Goal: Task Accomplishment & Management: Manage account settings

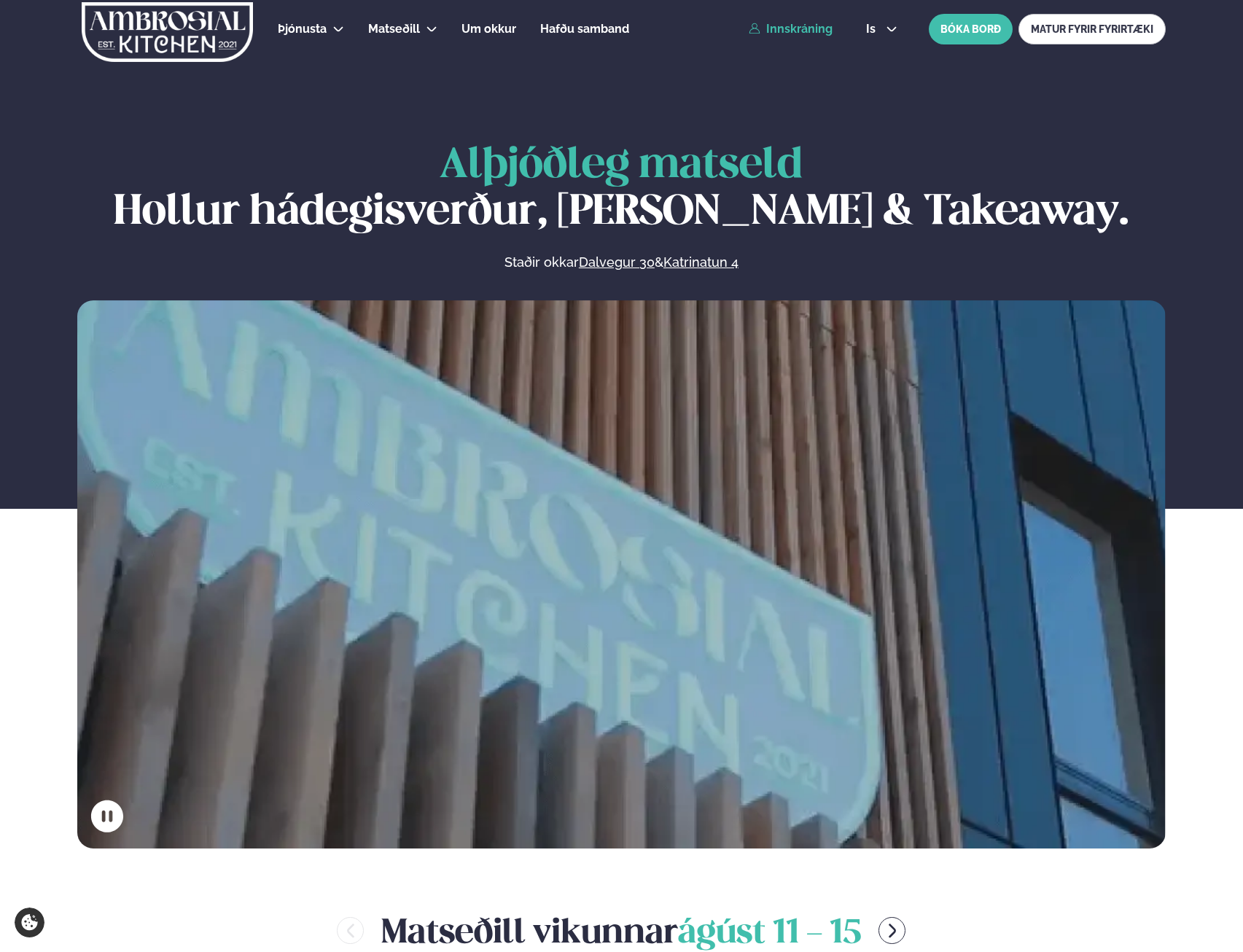
click at [786, 30] on link "Innskráning" at bounding box center [790, 29] width 84 height 14
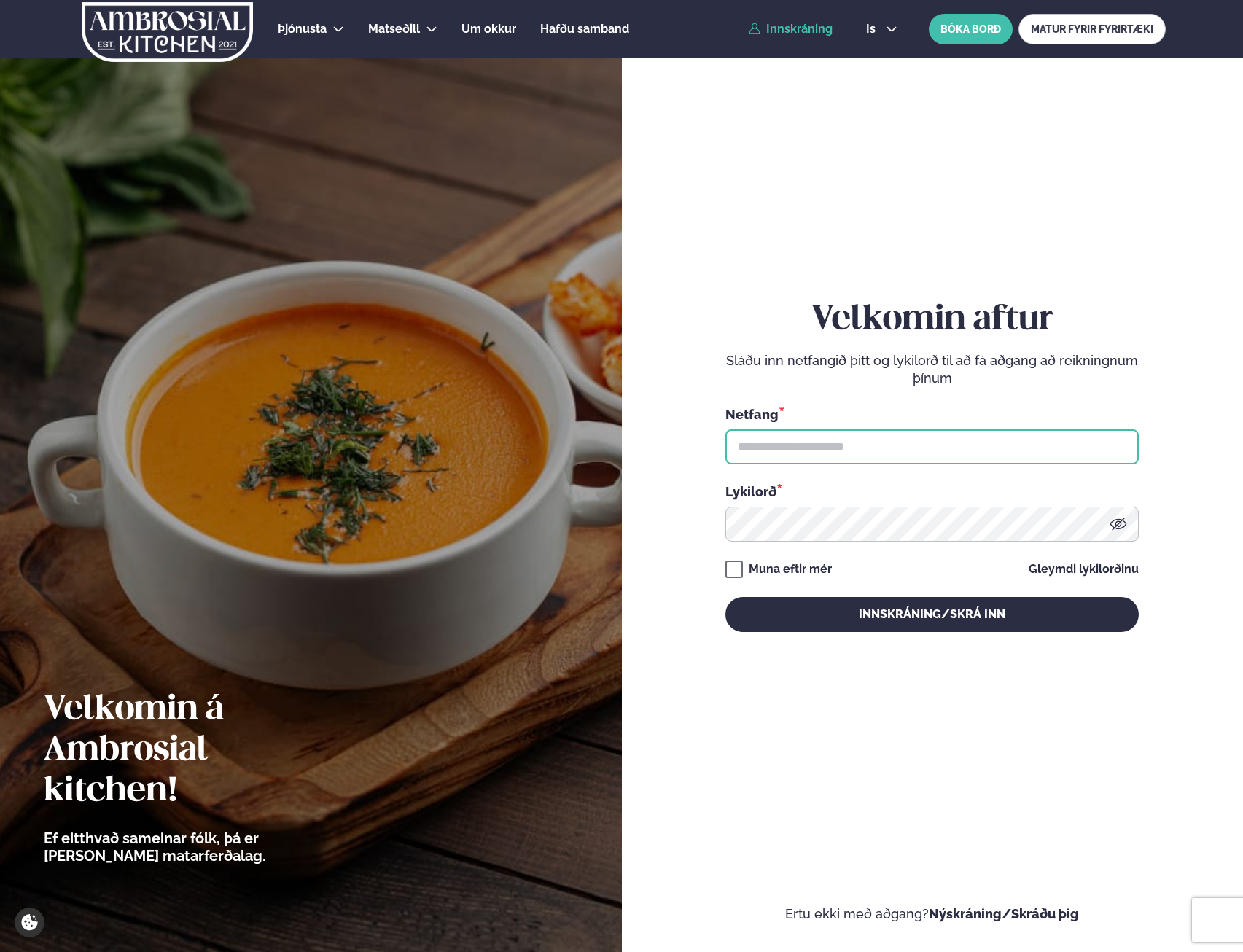
type input "**********"
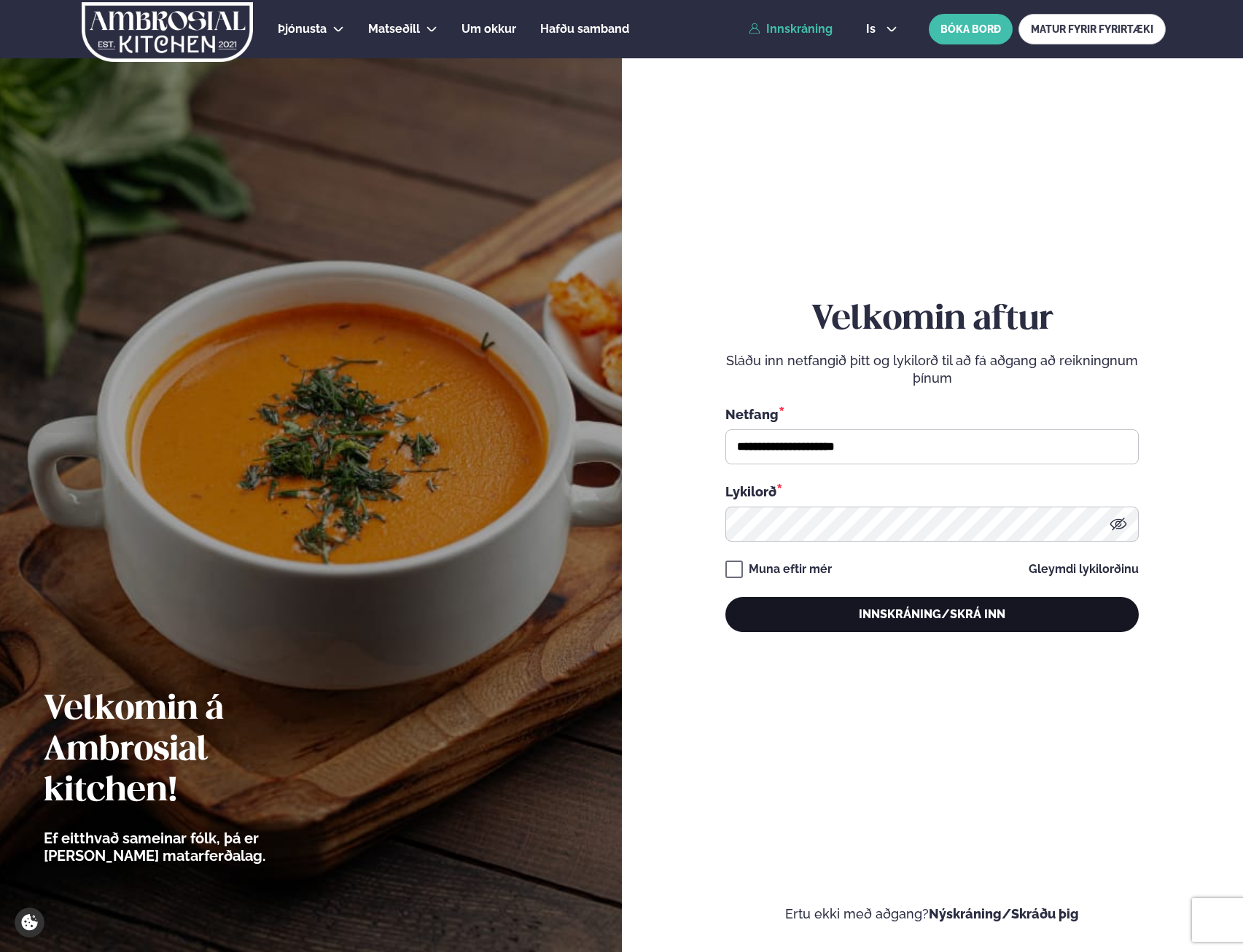
click at [920, 621] on button "Innskráning/Skrá inn" at bounding box center [932, 614] width 413 height 35
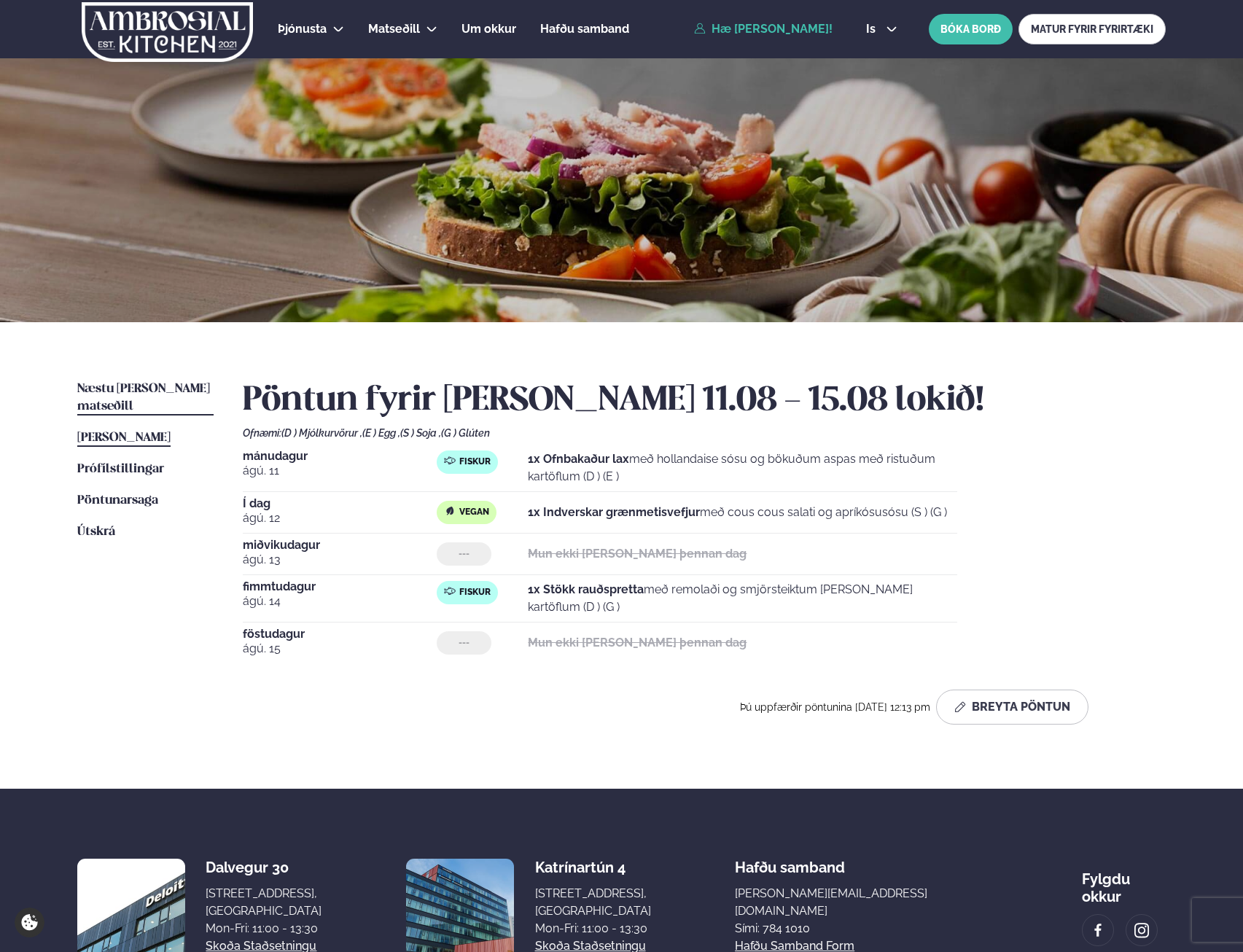
click at [153, 393] on span "Næstu [PERSON_NAME] matseðill" at bounding box center [144, 397] width 133 height 30
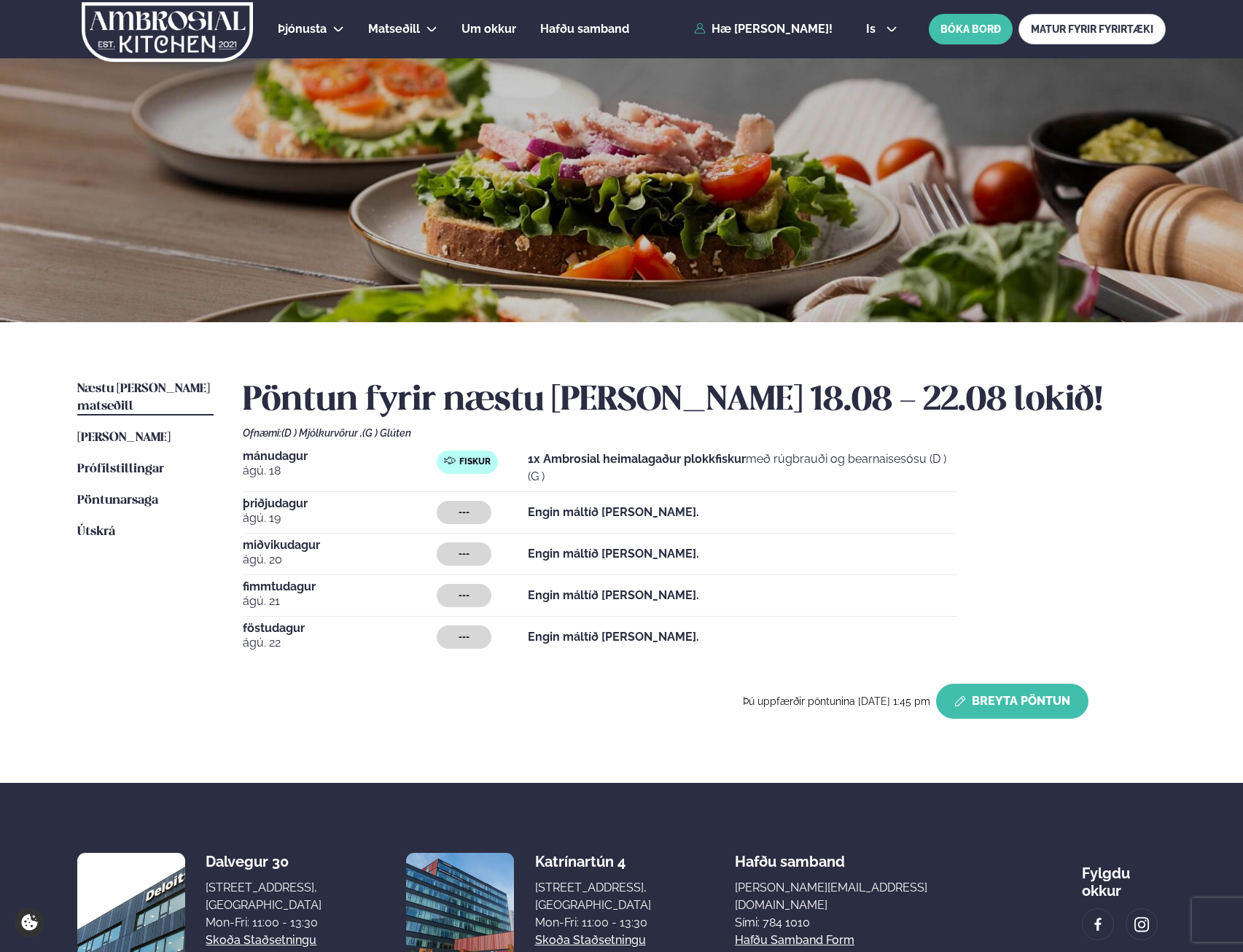
click at [1066, 703] on button "Breyta Pöntun" at bounding box center [1012, 701] width 153 height 35
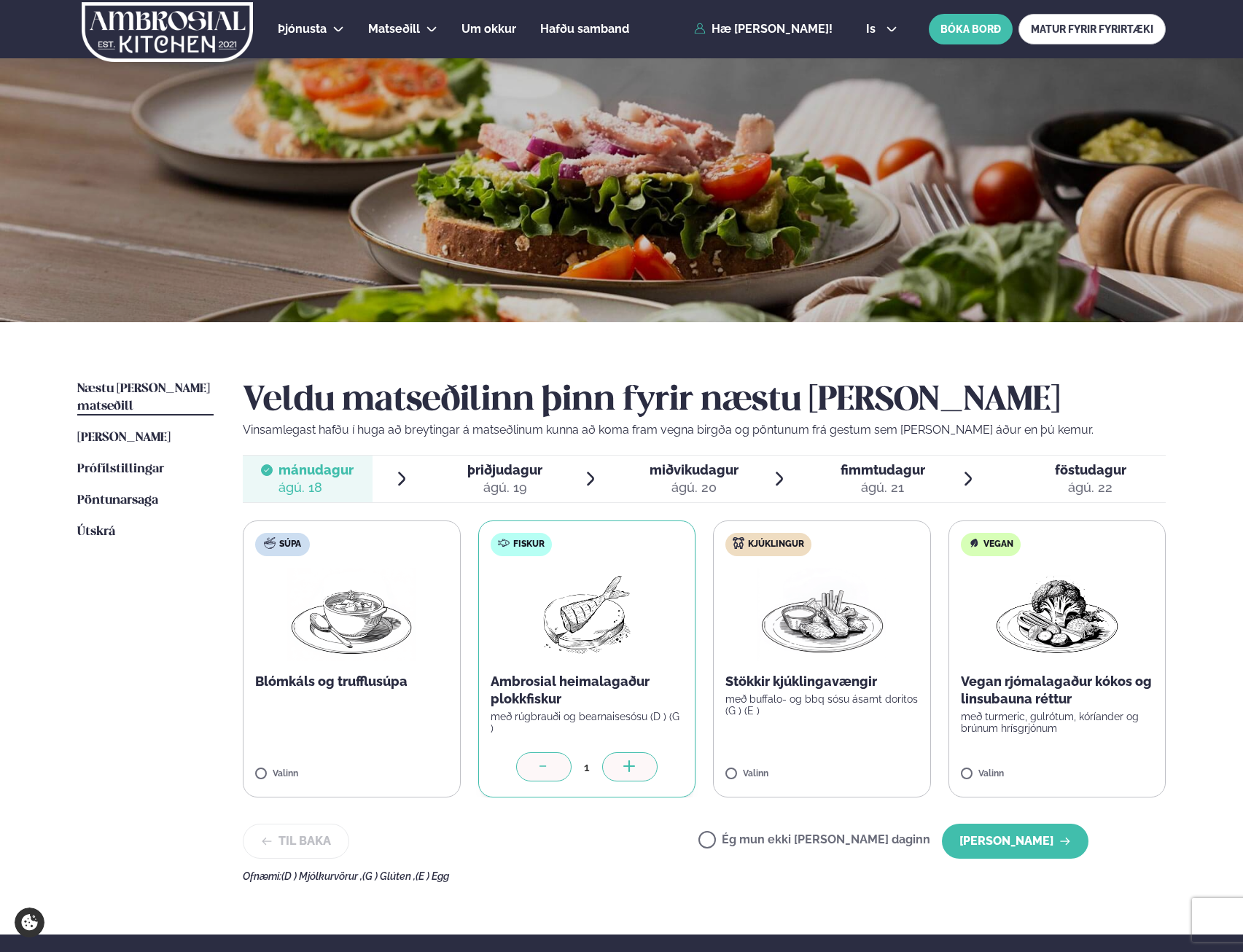
click at [511, 471] on span "þriðjudagur" at bounding box center [505, 469] width 75 height 15
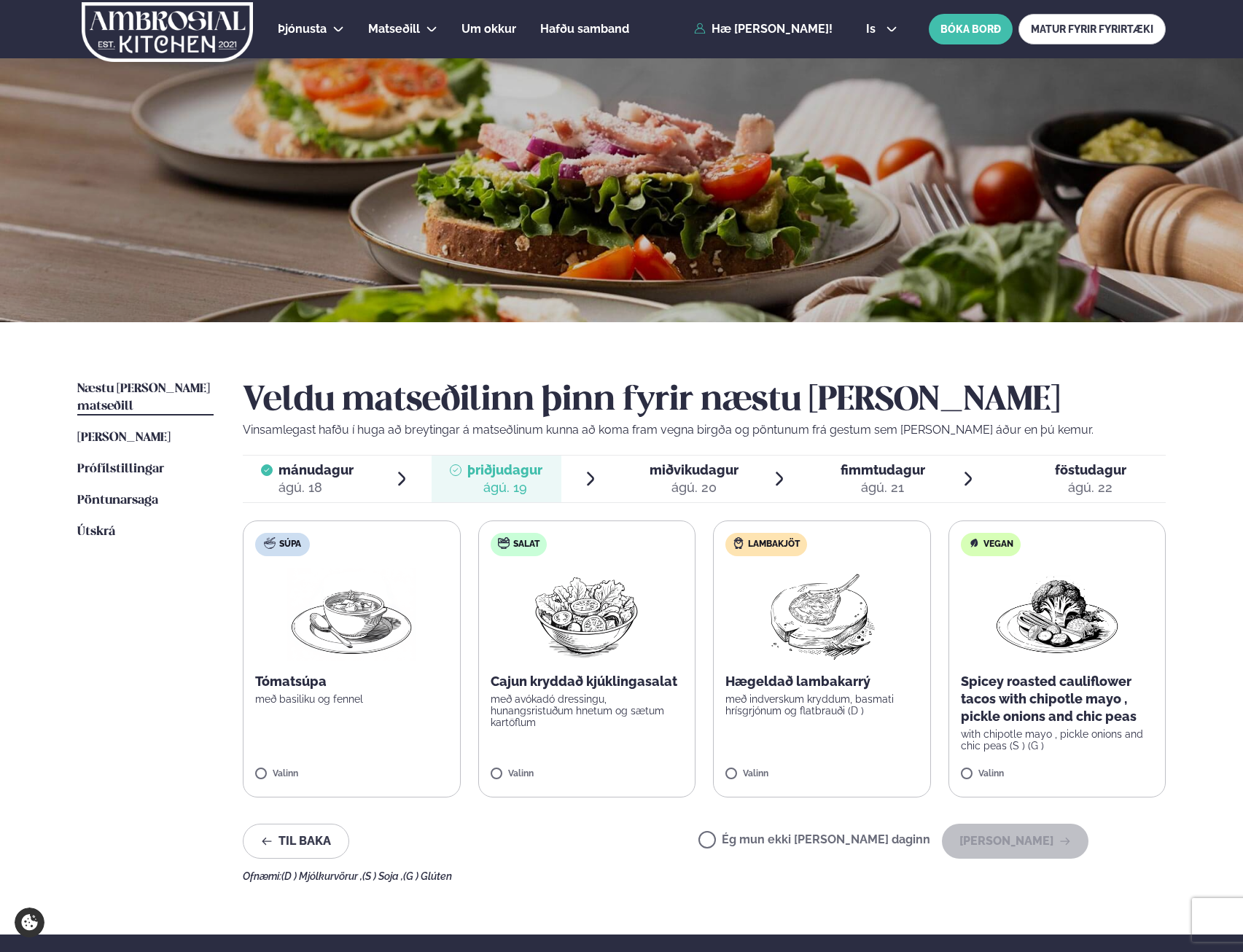
click at [727, 495] on div "ágú. 20" at bounding box center [694, 487] width 89 height 17
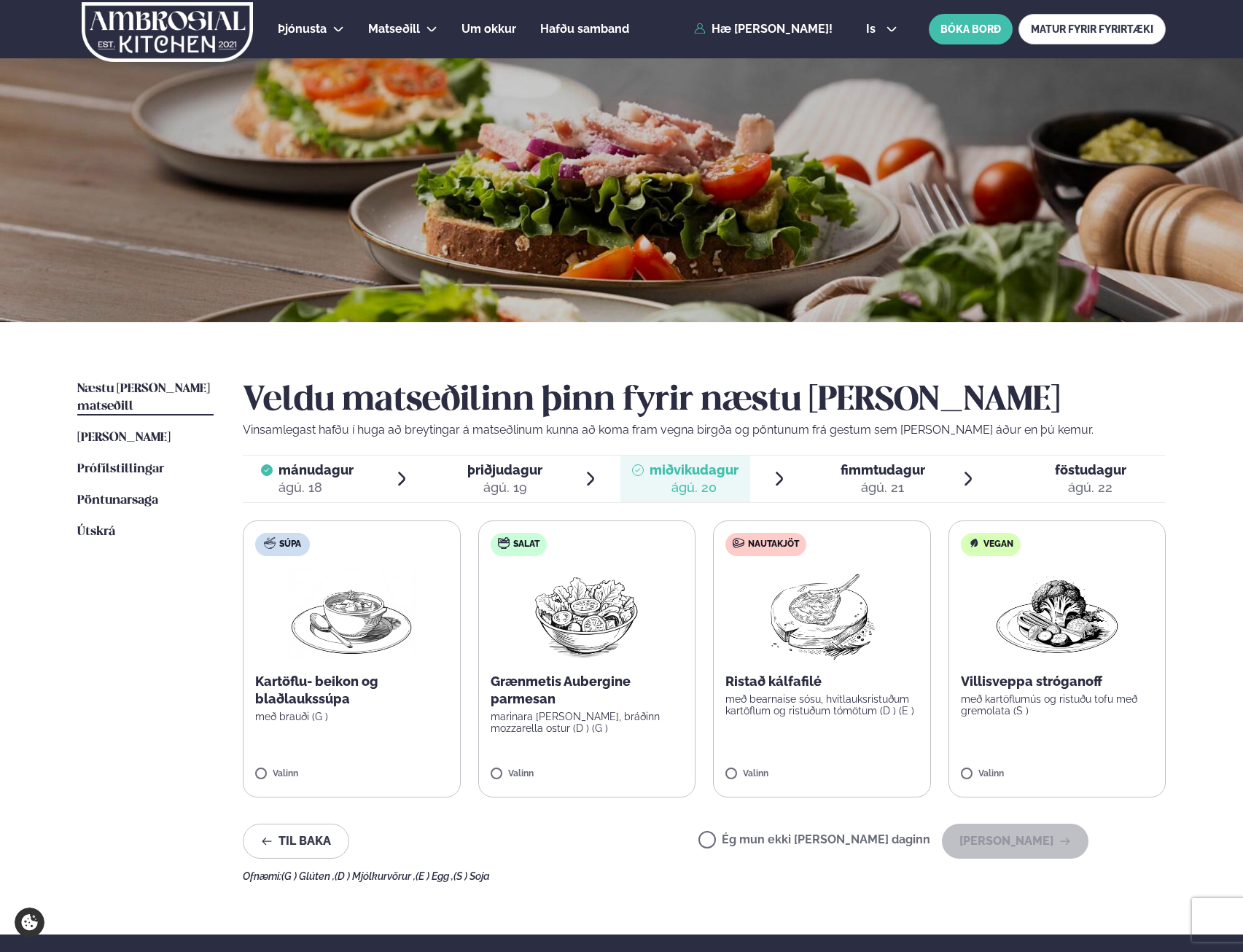
click at [520, 484] on div "ágú. 19" at bounding box center [505, 487] width 75 height 17
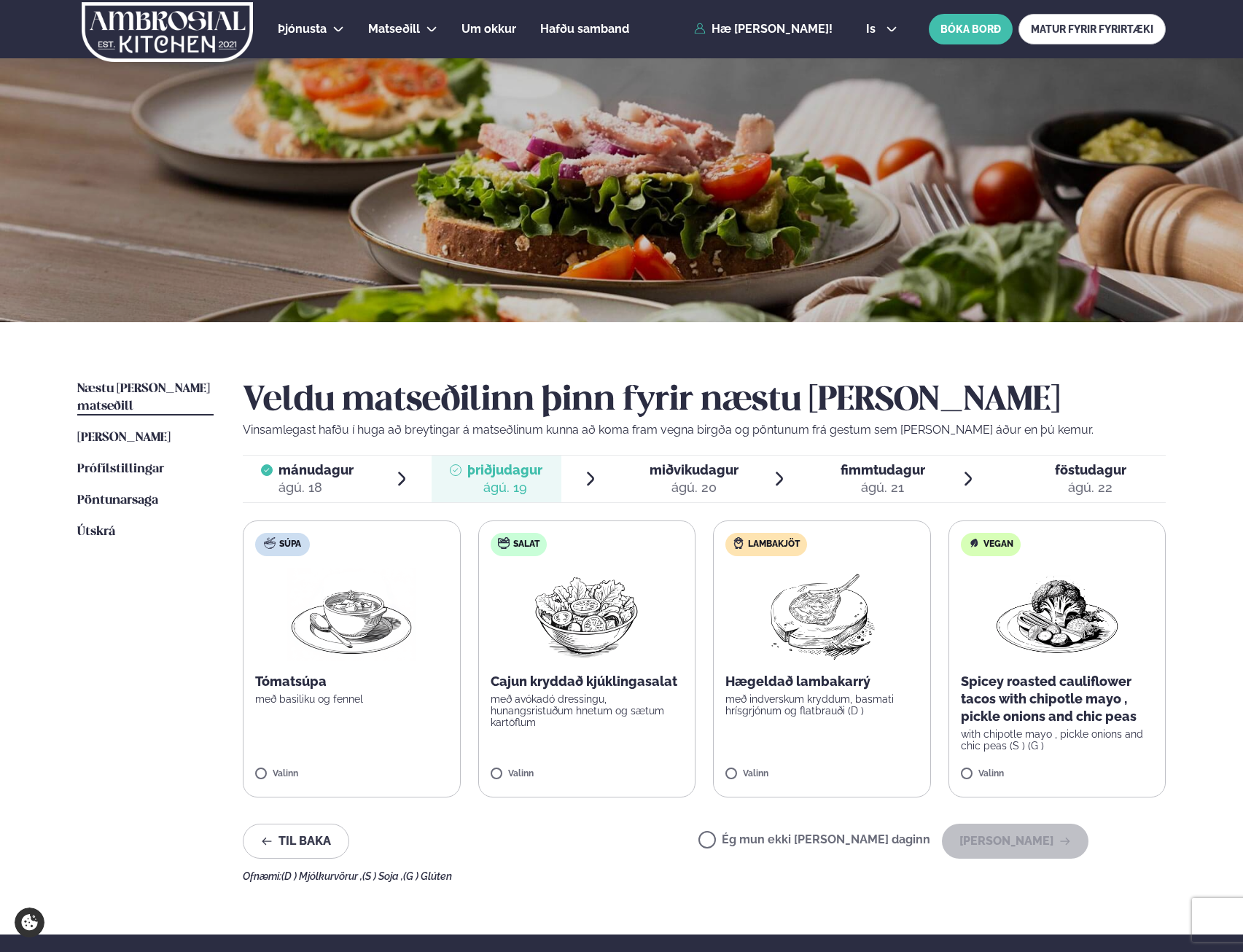
click at [1033, 628] on img at bounding box center [1057, 614] width 128 height 93
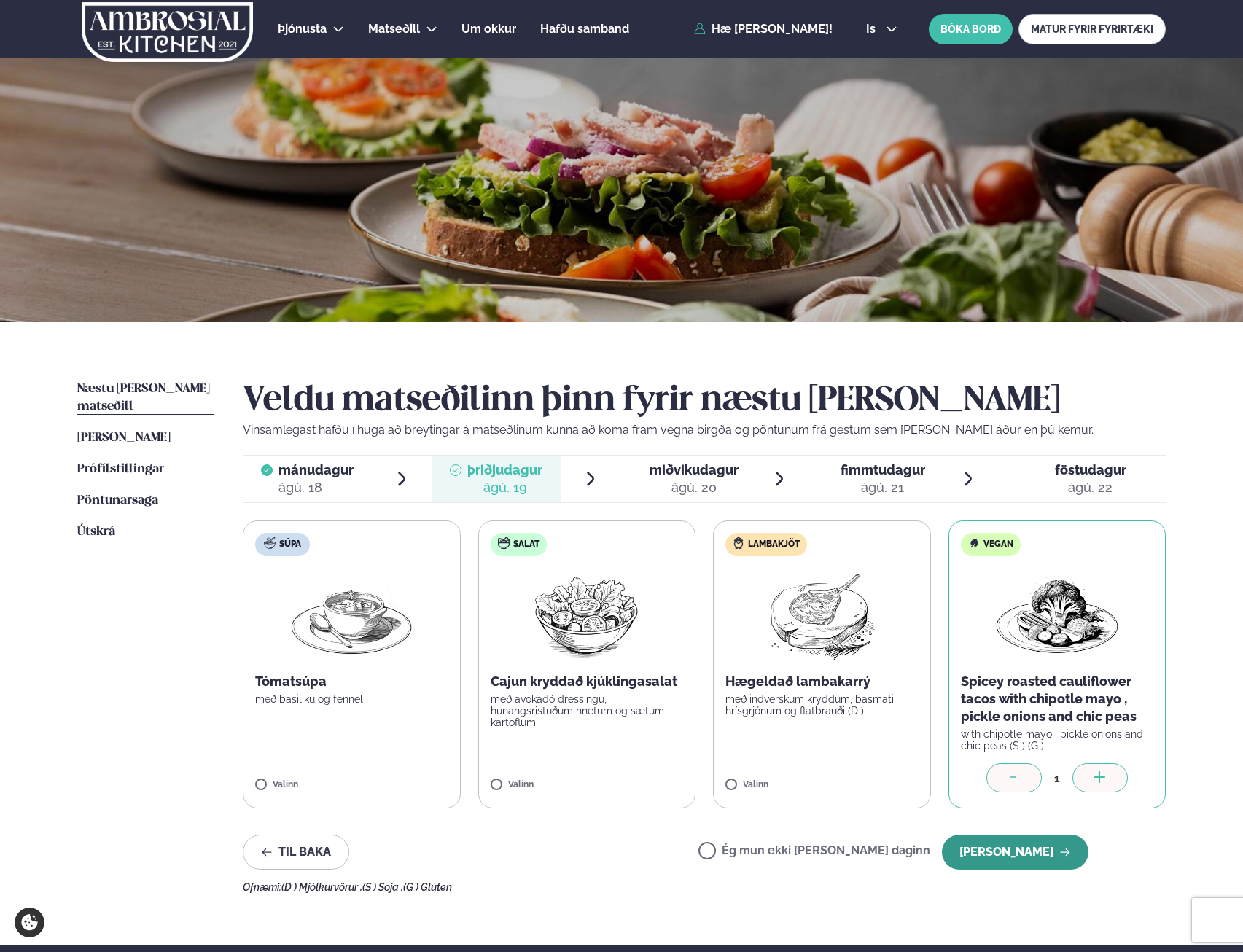
click at [1024, 855] on button "[PERSON_NAME]" at bounding box center [1016, 852] width 146 height 35
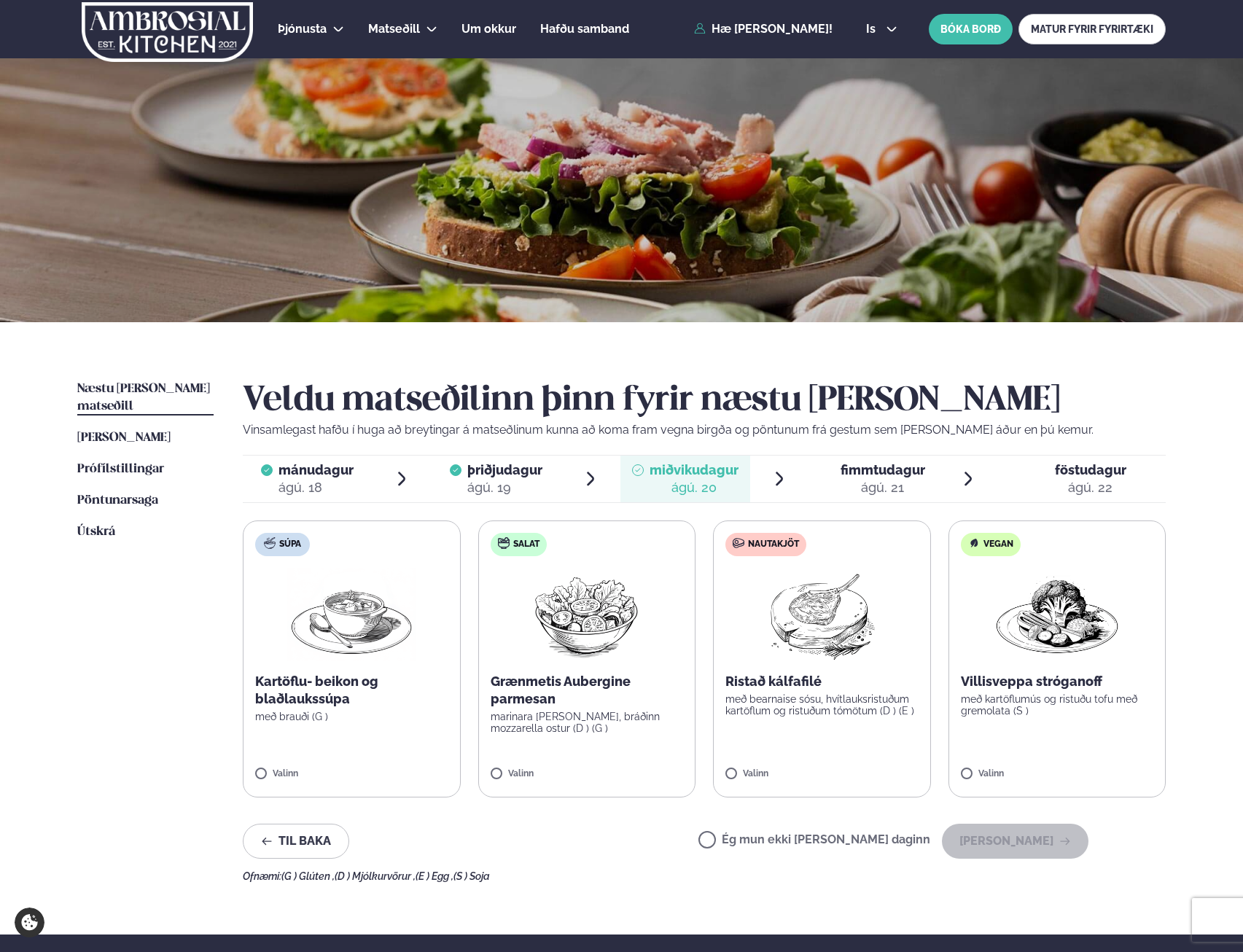
click at [802, 828] on div "Ég mun ekki [PERSON_NAME] daginn [PERSON_NAME]" at bounding box center [894, 841] width 390 height 35
click at [810, 843] on label "Ég mun ekki [PERSON_NAME] daginn" at bounding box center [814, 841] width 232 height 15
click at [1047, 829] on button "[PERSON_NAME]" at bounding box center [1016, 841] width 146 height 35
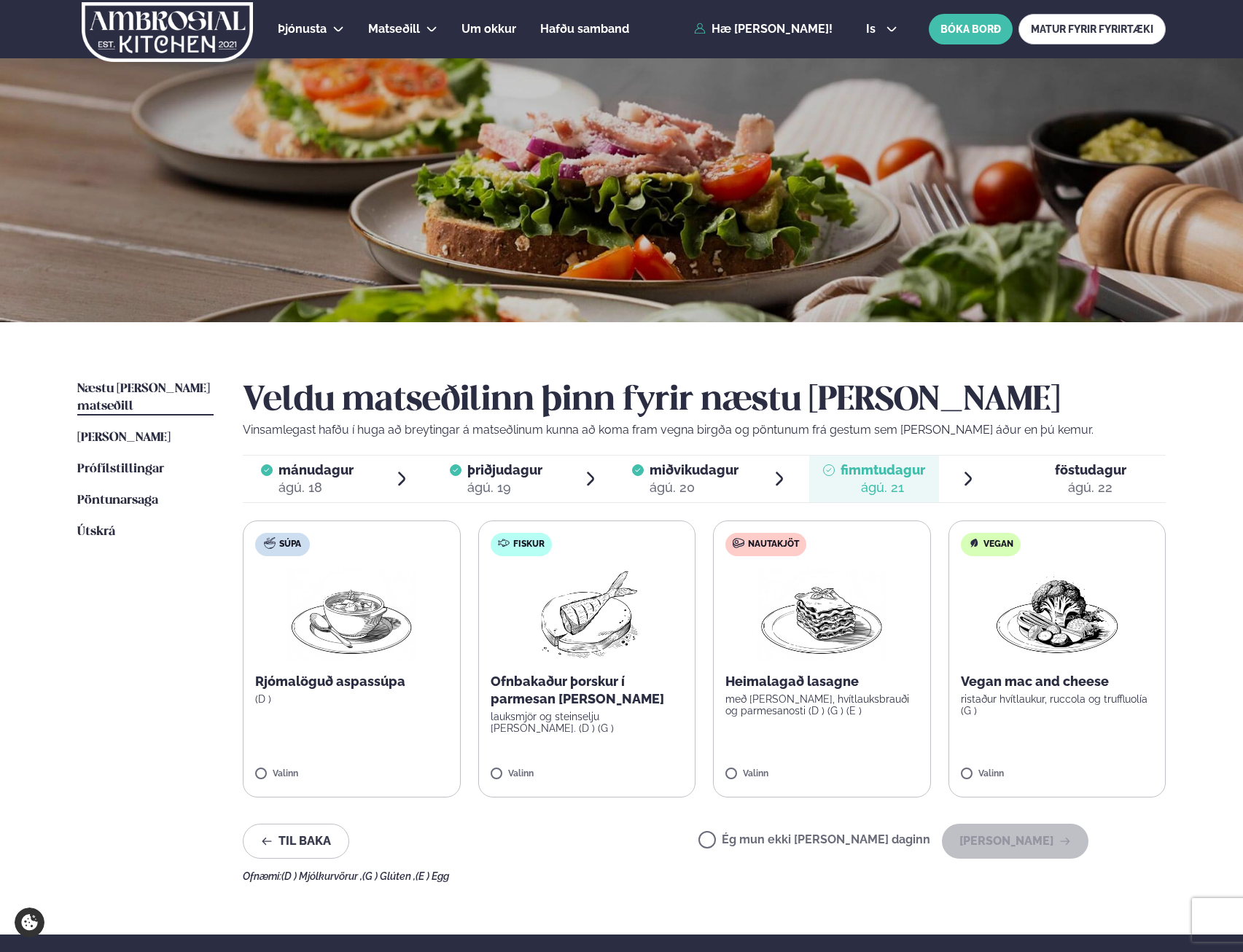
click at [525, 734] on label "Fiskur Ofnbakaður þorskur í parmesan [PERSON_NAME] lauksmjör og steinselju [PER…" at bounding box center [587, 659] width 218 height 277
click at [1034, 852] on button "[PERSON_NAME]" at bounding box center [1016, 841] width 146 height 35
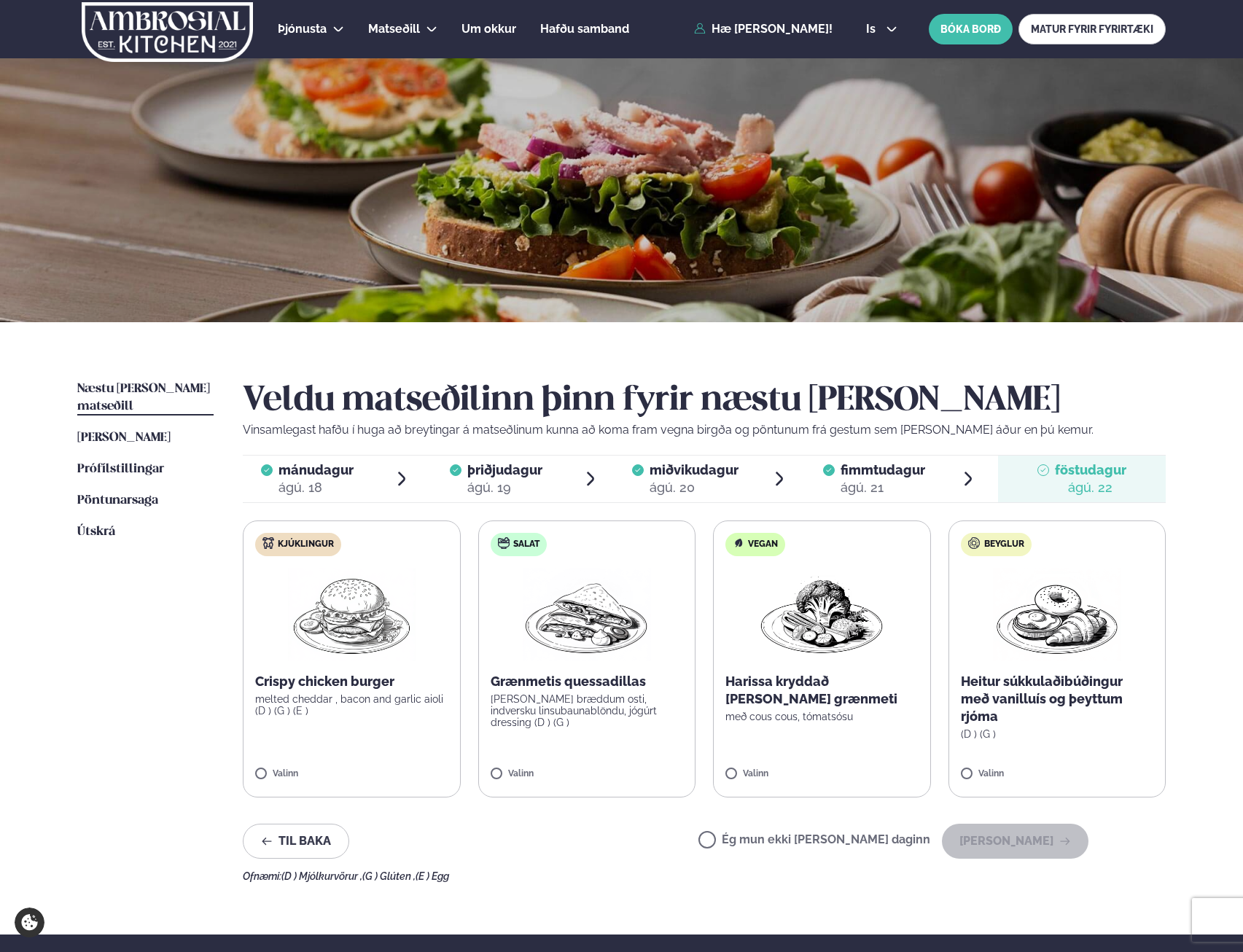
click at [572, 634] on img at bounding box center [587, 614] width 128 height 93
click at [1012, 824] on button "[PERSON_NAME]" at bounding box center [1016, 841] width 146 height 35
